Goal: Information Seeking & Learning: Learn about a topic

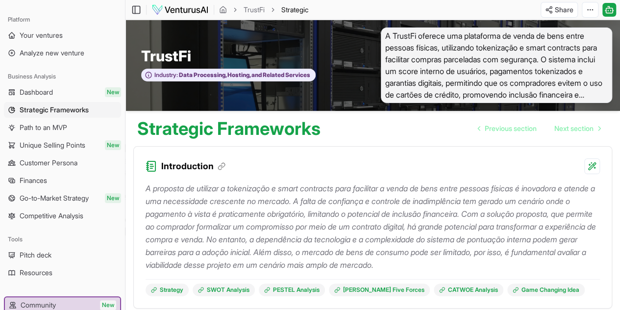
scroll to position [49, 0]
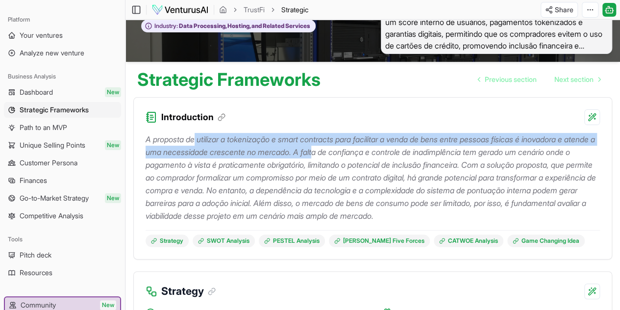
drag, startPoint x: 198, startPoint y: 140, endPoint x: 361, endPoint y: 149, distance: 162.6
click at [361, 149] on p "A proposta de utilizar a tokenização e smart contracts para facilitar a venda d…" at bounding box center [373, 177] width 455 height 89
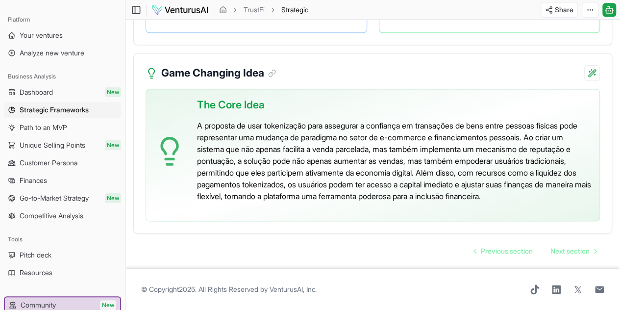
scroll to position [2485, 0]
drag, startPoint x: 290, startPoint y: 118, endPoint x: 441, endPoint y: 120, distance: 150.6
click at [532, 120] on p "A proposta de usar tokenização para assegurar a confiança em transações de bens…" at bounding box center [394, 161] width 395 height 82
click at [255, 147] on p "A proposta de usar tokenização para assegurar a confiança em transações de bens…" at bounding box center [394, 161] width 395 height 82
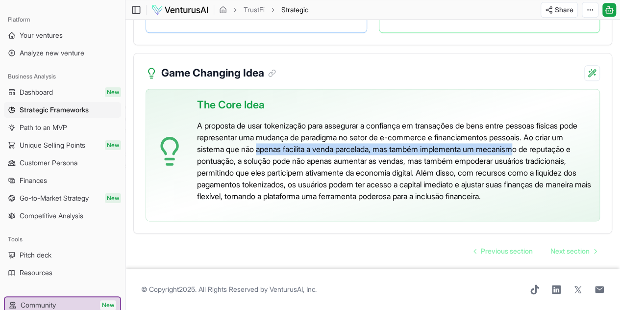
drag, startPoint x: 294, startPoint y: 129, endPoint x: 563, endPoint y: 126, distance: 269.3
click at [563, 125] on p "A proposta de usar tokenização para assegurar a confiança em transações de bens…" at bounding box center [394, 161] width 395 height 82
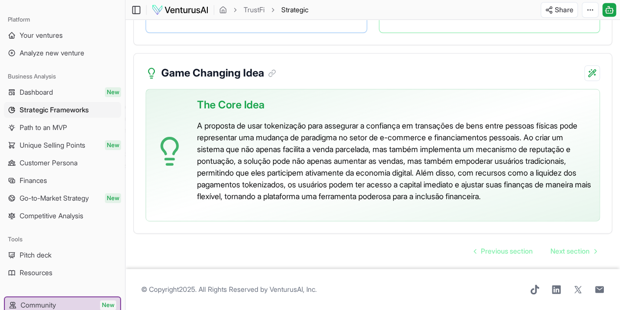
click at [281, 149] on p "A proposta de usar tokenização para assegurar a confiança em transações de bens…" at bounding box center [394, 161] width 395 height 82
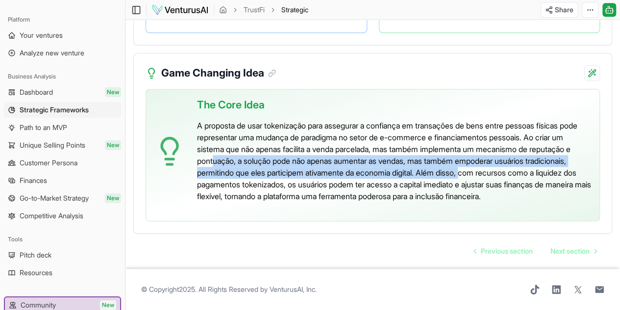
drag, startPoint x: 270, startPoint y: 138, endPoint x: 523, endPoint y: 152, distance: 254.0
click at [523, 152] on p "A proposta de usar tokenização para assegurar a confiança em transações de bens…" at bounding box center [394, 161] width 395 height 82
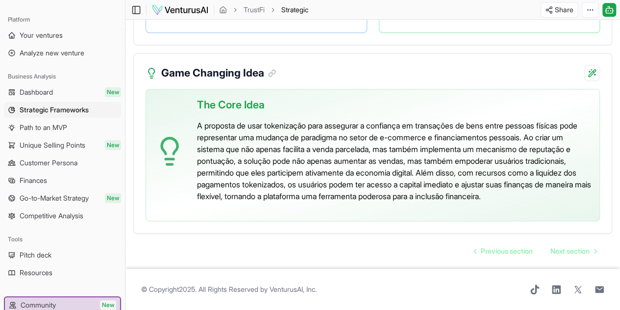
click at [542, 159] on p "A proposta de usar tokenização para assegurar a confiança em transações de bens…" at bounding box center [394, 161] width 395 height 82
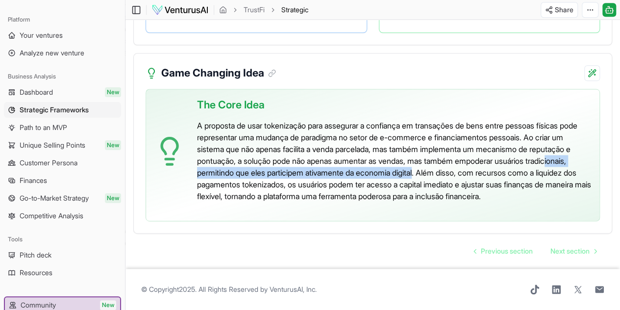
drag, startPoint x: 218, startPoint y: 158, endPoint x: 508, endPoint y: 160, distance: 289.9
click at [474, 156] on p "A proposta de usar tokenização para assegurar a confiança em transações de bens…" at bounding box center [394, 161] width 395 height 82
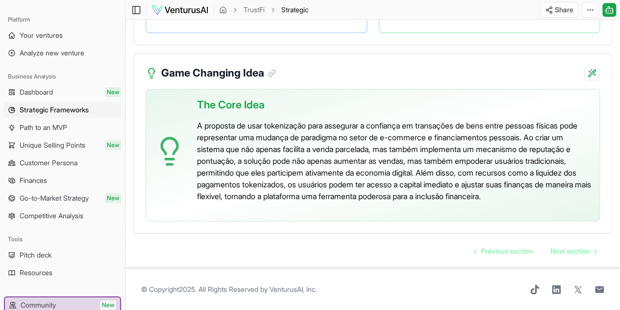
click at [510, 163] on p "A proposta de usar tokenização para assegurar a confiança em transações de bens…" at bounding box center [394, 161] width 395 height 82
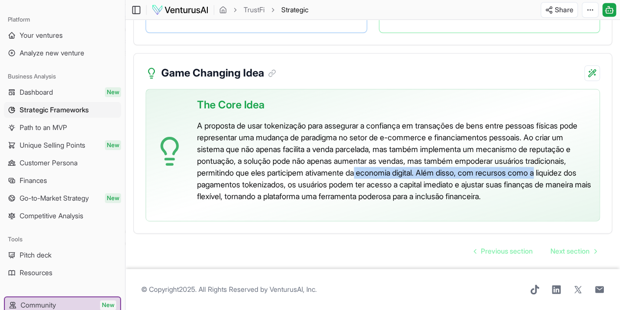
drag, startPoint x: 222, startPoint y: 165, endPoint x: 465, endPoint y: 173, distance: 243.4
click at [415, 158] on p "A proposta de usar tokenização para assegurar a confiança em transações de bens…" at bounding box center [394, 161] width 395 height 82
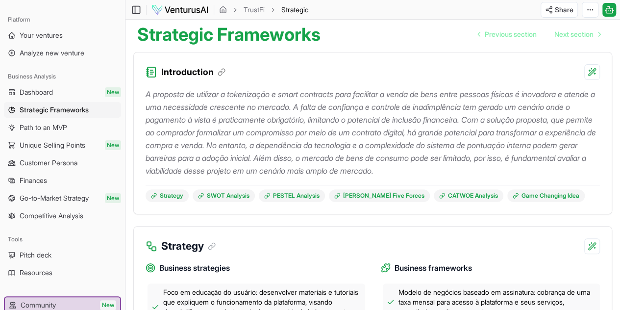
scroll to position [98, 0]
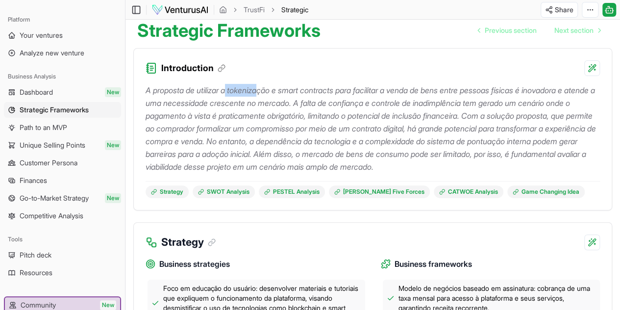
drag, startPoint x: 230, startPoint y: 91, endPoint x: 288, endPoint y: 110, distance: 62.0
click at [266, 95] on p "A proposta de utilizar a tokenização e smart contracts para facilitar a venda d…" at bounding box center [373, 128] width 455 height 89
click at [319, 131] on p "A proposta de utilizar a tokenização e smart contracts para facilitar a venda d…" at bounding box center [373, 128] width 455 height 89
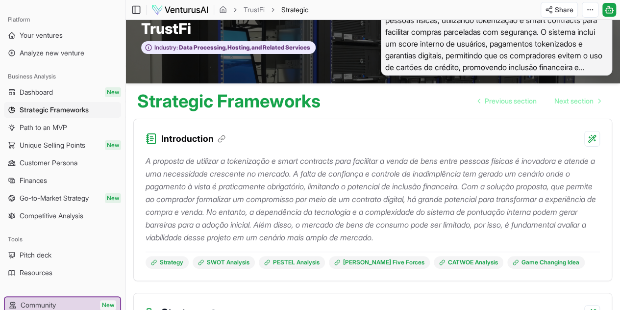
scroll to position [0, 0]
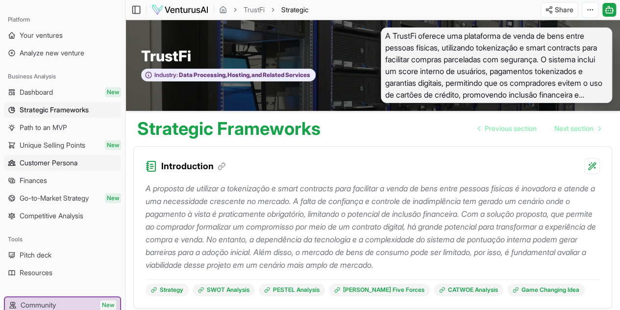
click at [63, 163] on span "Customer Persona" at bounding box center [49, 163] width 58 height 10
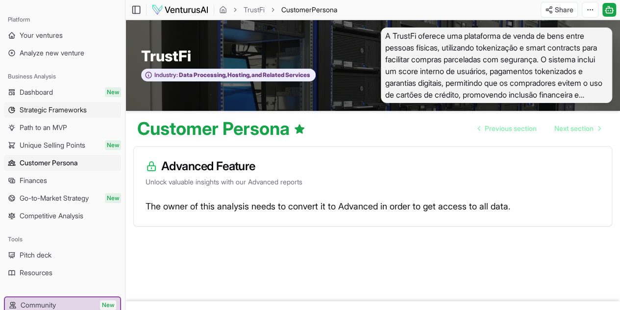
click at [62, 107] on span "Strategic Frameworks" at bounding box center [53, 110] width 67 height 10
